Goal: Task Accomplishment & Management: Manage account settings

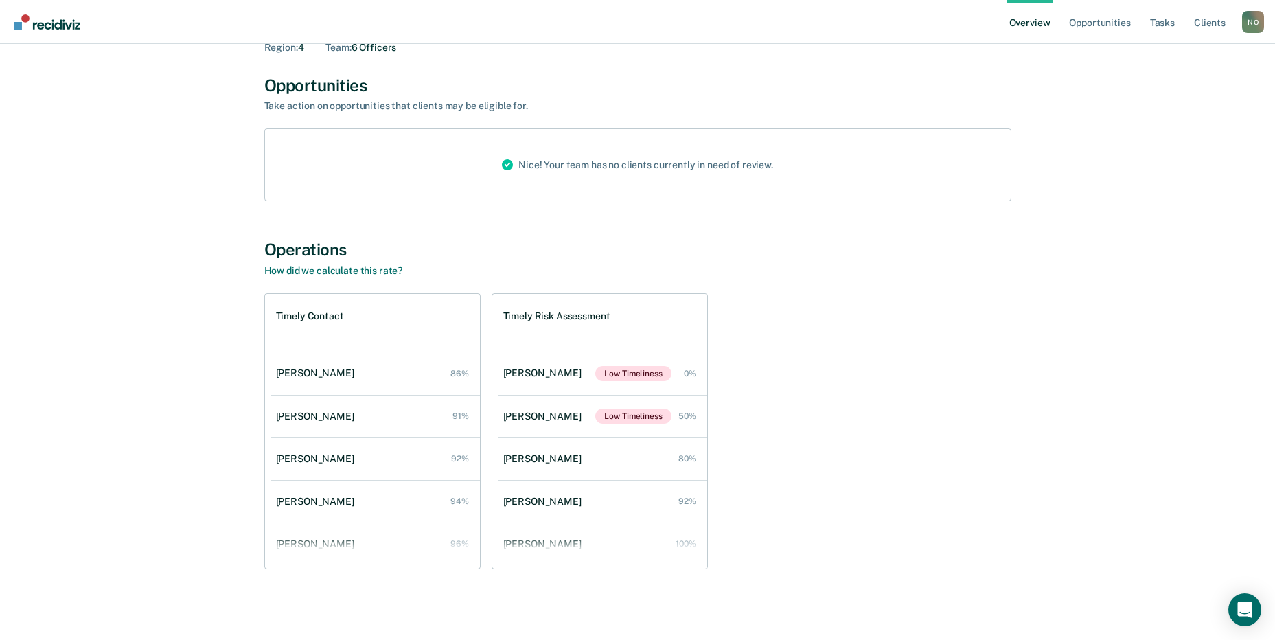
scroll to position [75, 0]
click at [289, 415] on div "[PERSON_NAME]" at bounding box center [318, 416] width 84 height 12
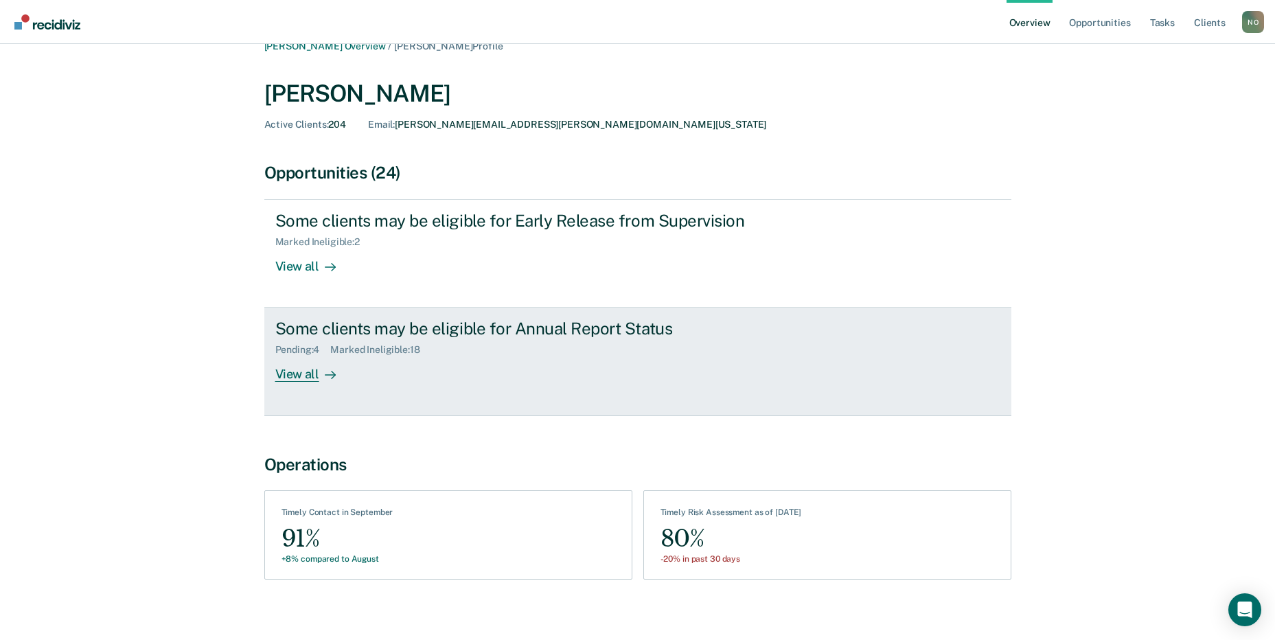
scroll to position [31, 0]
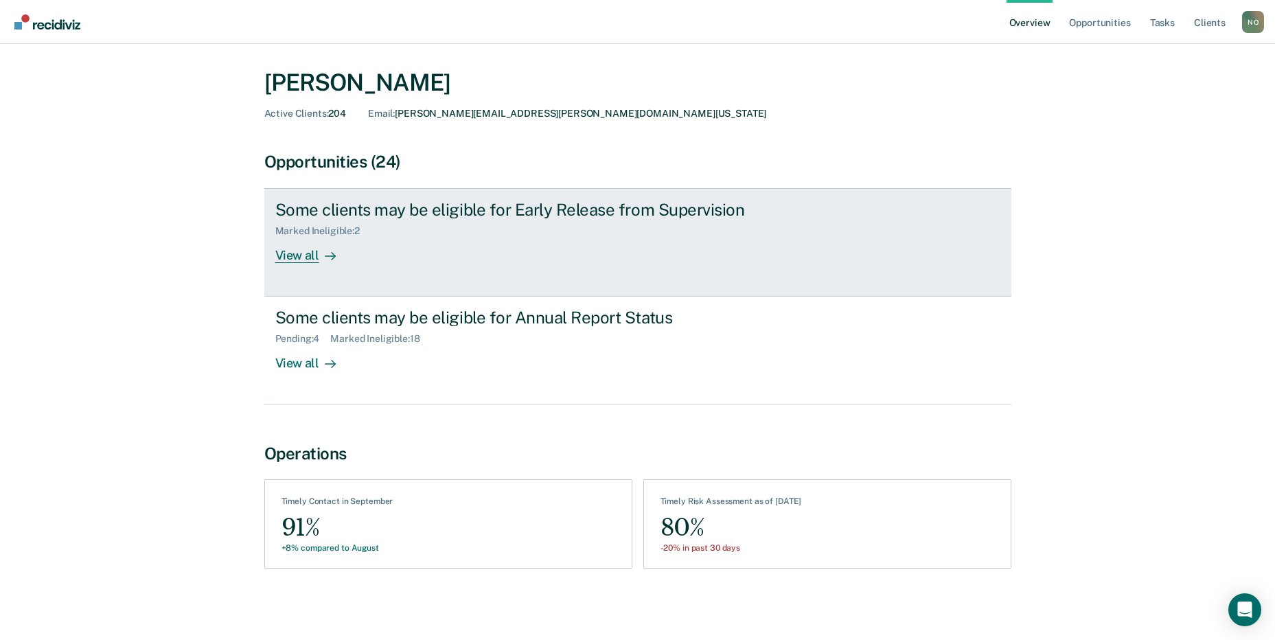
click at [302, 251] on div "View all" at bounding box center [313, 250] width 77 height 27
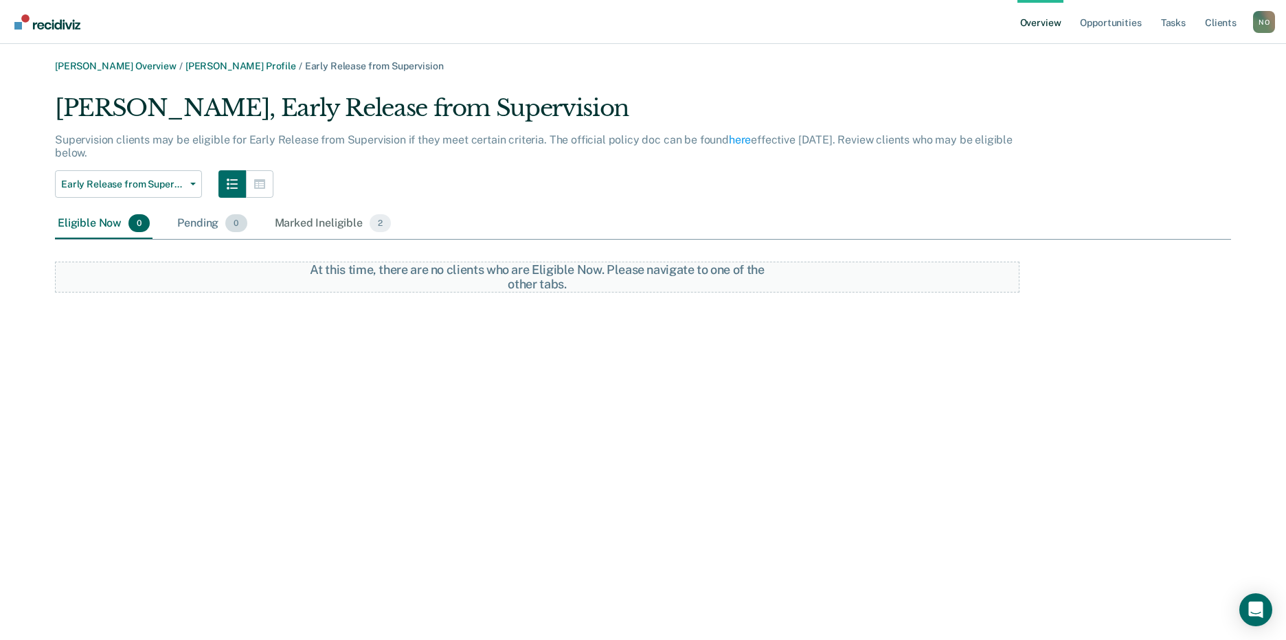
click at [212, 229] on div "Pending 0" at bounding box center [211, 224] width 75 height 30
click at [97, 229] on div "Eligible Now 0" at bounding box center [104, 224] width 98 height 30
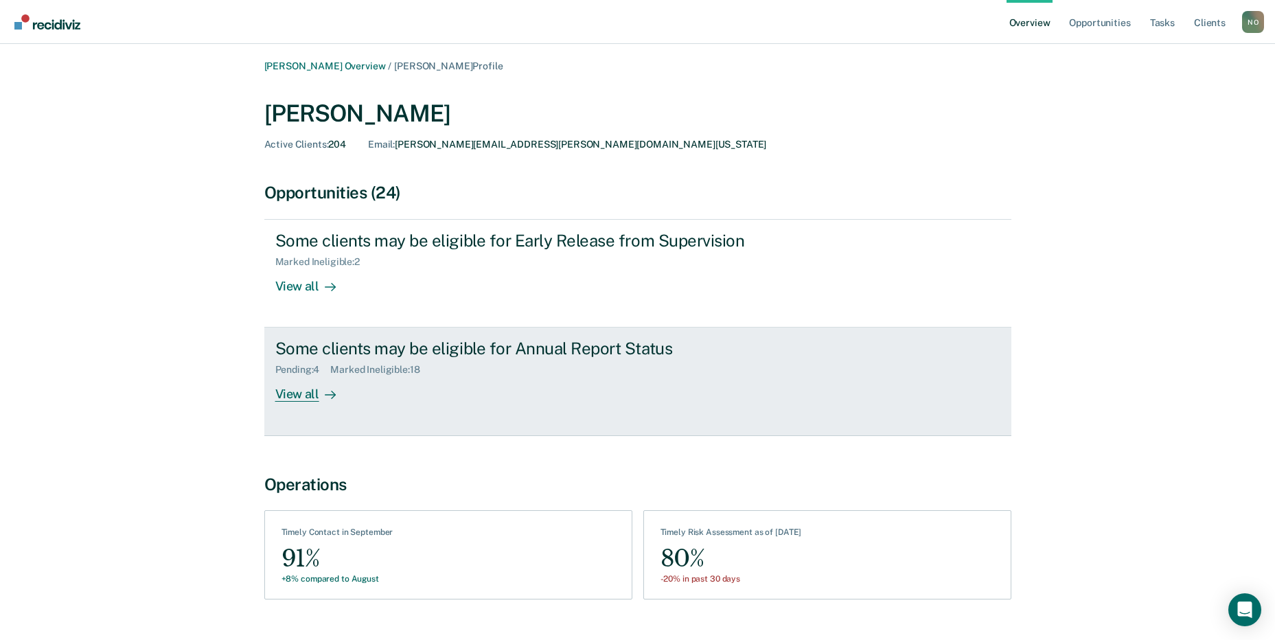
click at [297, 393] on div "View all" at bounding box center [313, 389] width 77 height 27
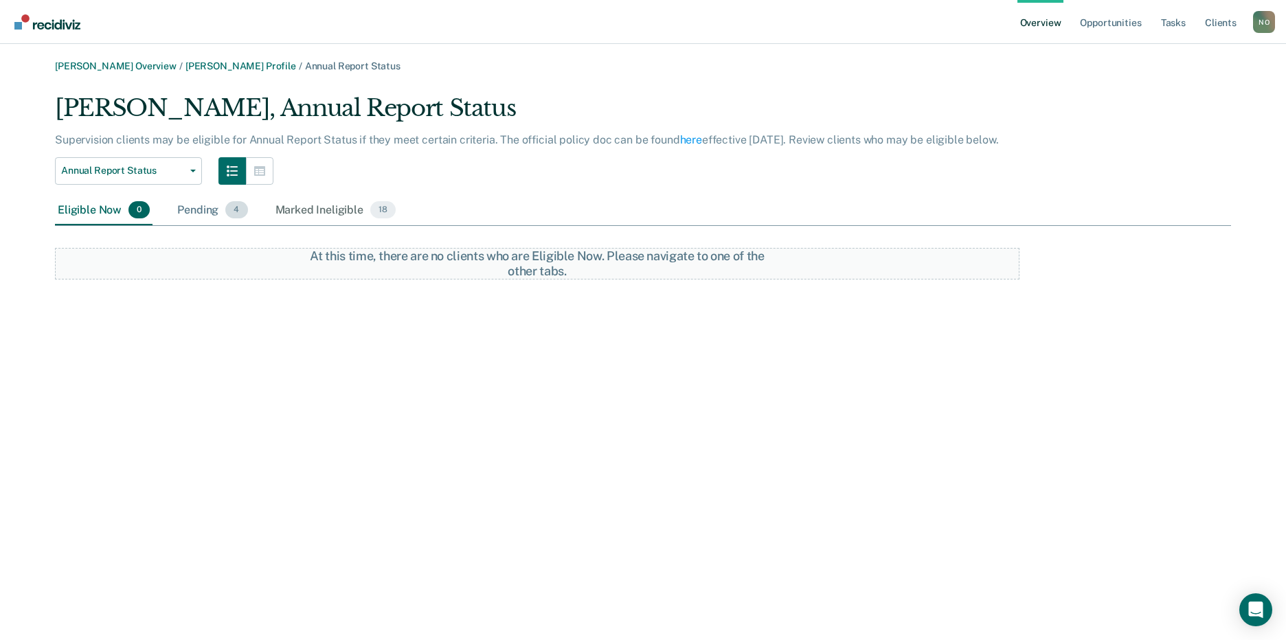
click at [229, 216] on span "4" at bounding box center [236, 210] width 22 height 18
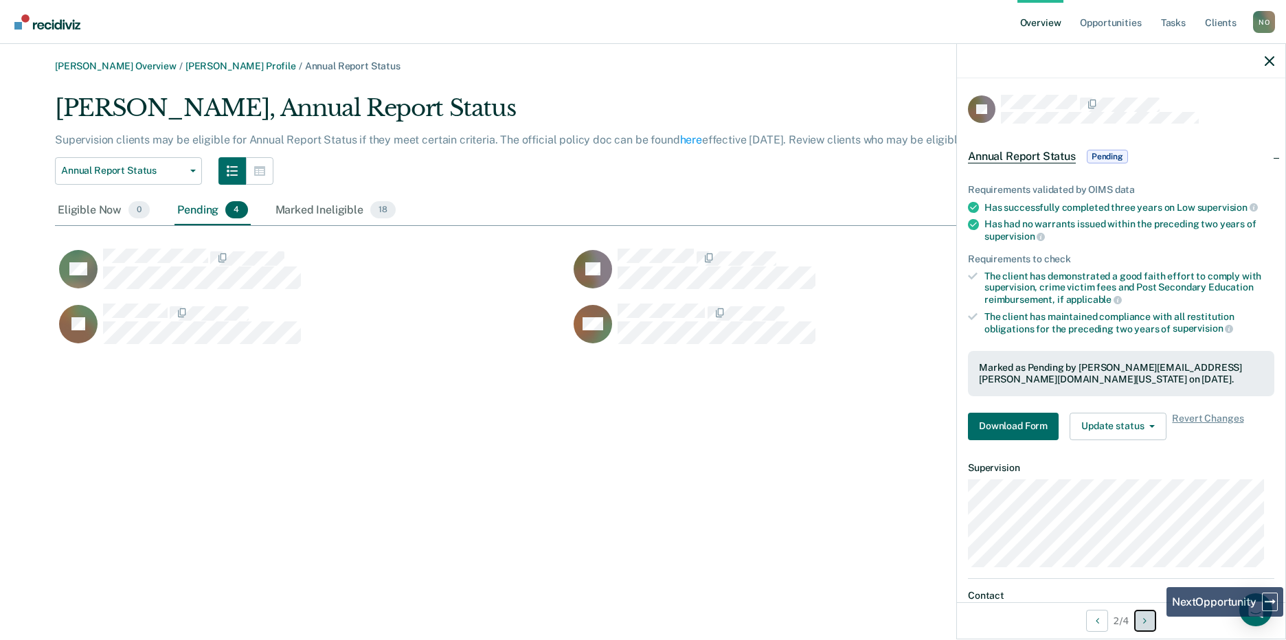
click at [1156, 624] on button "Next Opportunity" at bounding box center [1145, 621] width 22 height 22
click at [1099, 622] on button "Previous Opportunity" at bounding box center [1097, 621] width 22 height 22
click at [1145, 617] on icon "Next Opportunity" at bounding box center [1144, 621] width 3 height 10
click at [1095, 615] on button "Previous Opportunity" at bounding box center [1097, 621] width 22 height 22
click at [1113, 166] on div "Annual Report Status Pending" at bounding box center [1049, 157] width 163 height 22
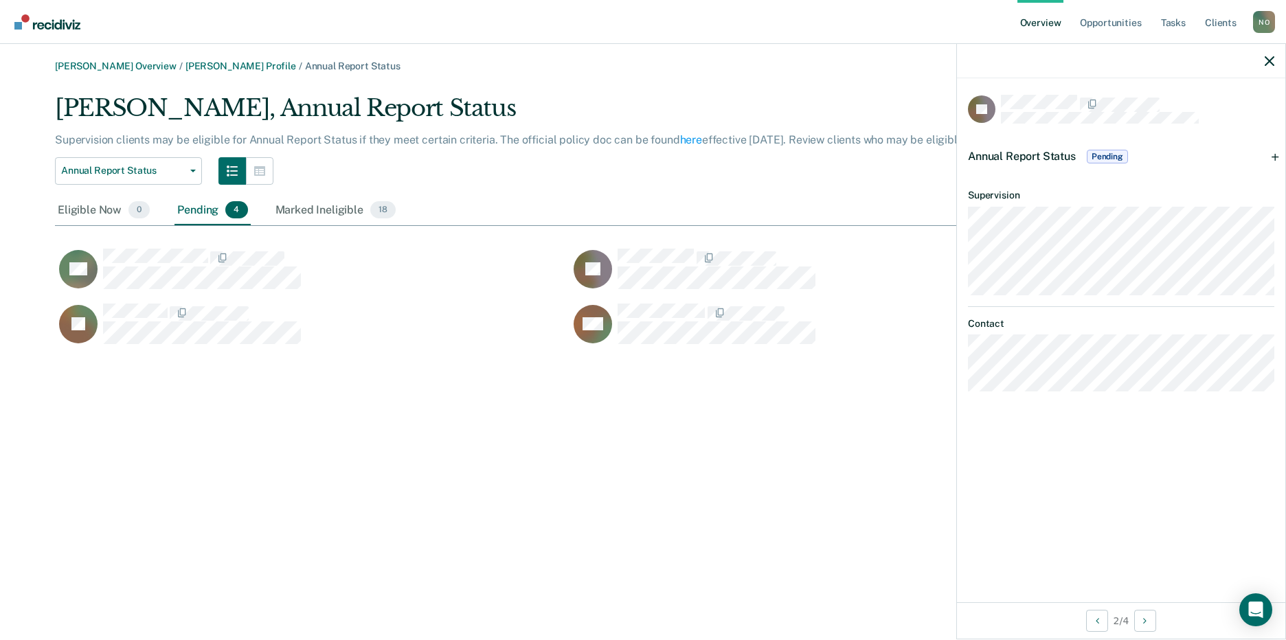
click at [1113, 166] on div "Annual Report Status Pending" at bounding box center [1049, 157] width 163 height 22
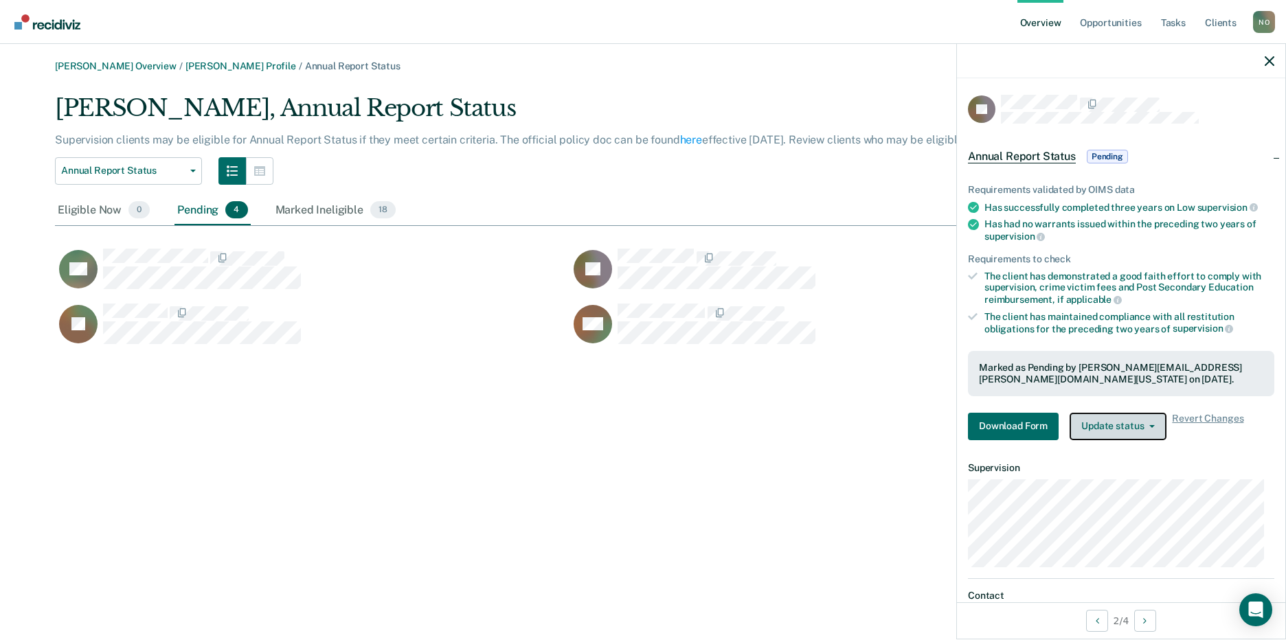
click at [1152, 430] on button "Update status" at bounding box center [1117, 426] width 97 height 27
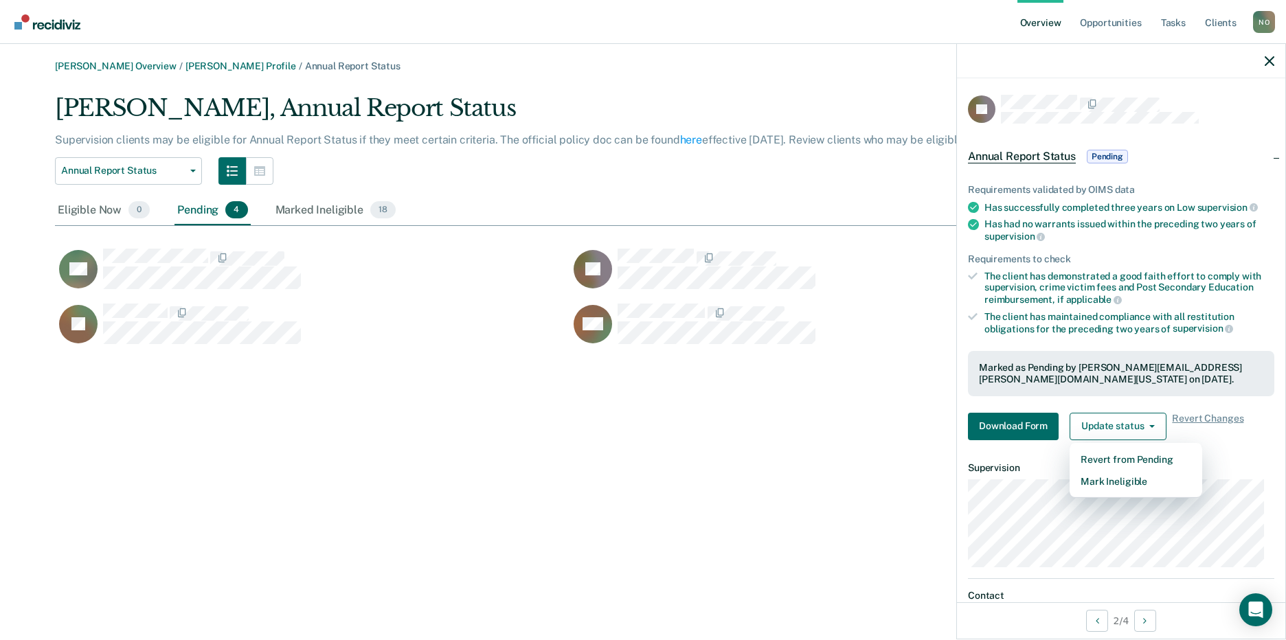
click at [1258, 457] on article "LL Annual Report Status Pending Requirements validated by OIMS data Has success…" at bounding box center [1121, 379] width 306 height 569
click at [1272, 62] on icon "button" at bounding box center [1269, 61] width 10 height 10
